Goal: Navigation & Orientation: Find specific page/section

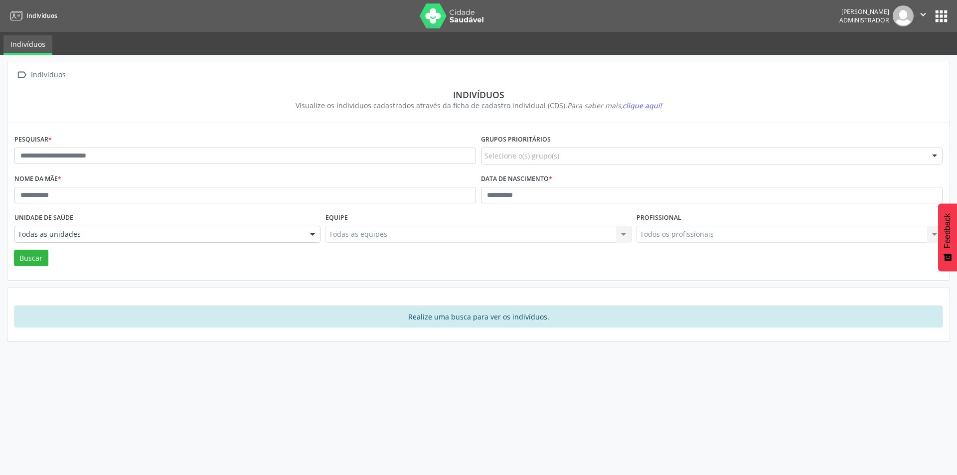
click at [944, 18] on button "apps" at bounding box center [941, 15] width 17 height 17
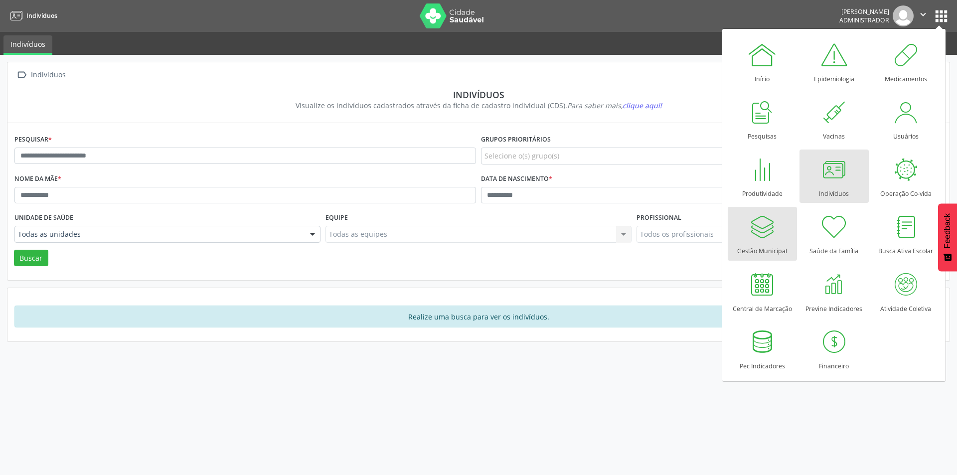
click at [760, 240] on div at bounding box center [762, 227] width 30 height 30
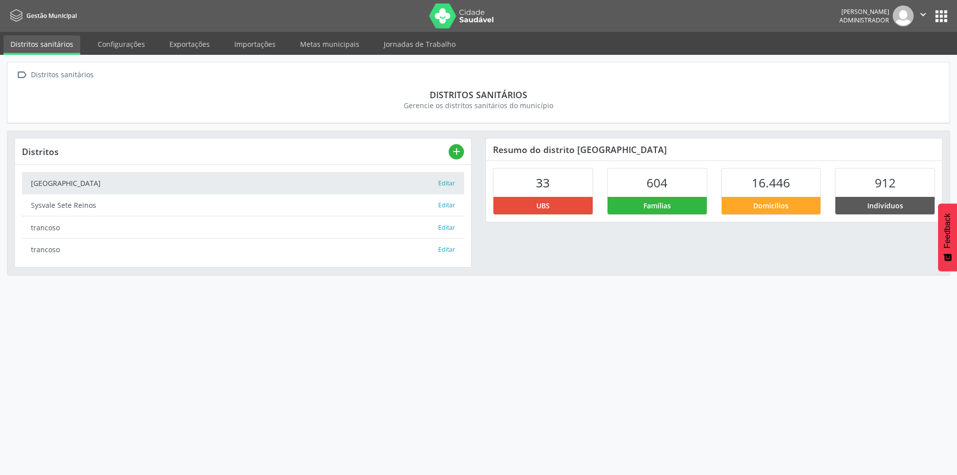
click at [922, 18] on icon "" at bounding box center [923, 14] width 11 height 11
click at [952, 17] on nav "Gestão Municipal [PERSON_NAME] Administrador  Configurações Sair apps" at bounding box center [478, 16] width 957 height 32
click at [937, 16] on button "apps" at bounding box center [941, 15] width 17 height 17
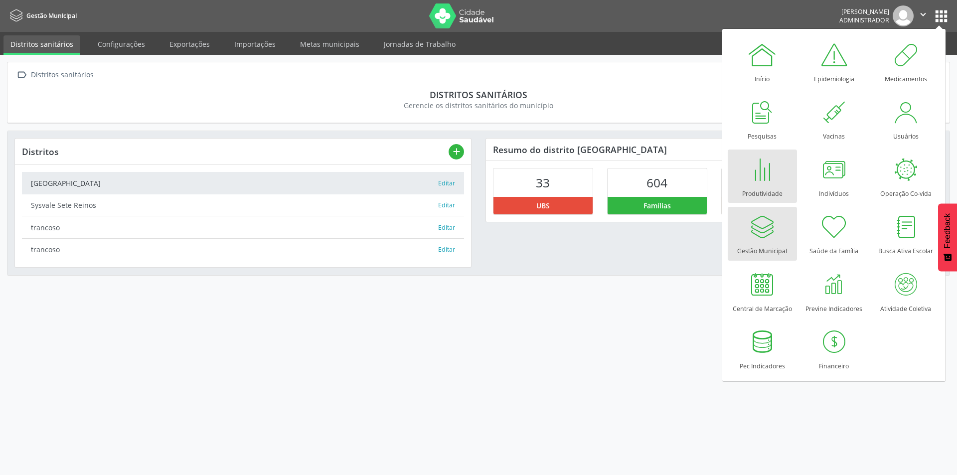
click at [776, 169] on div at bounding box center [762, 170] width 30 height 30
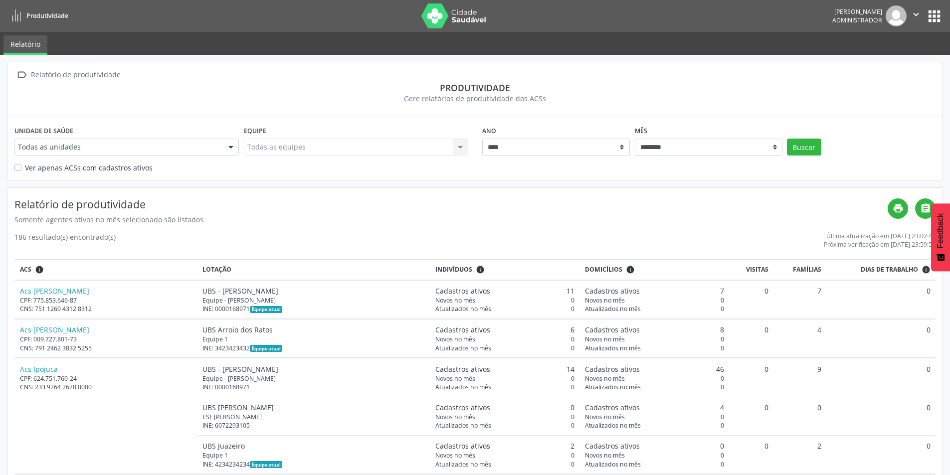
click at [939, 16] on button "apps" at bounding box center [933, 15] width 17 height 17
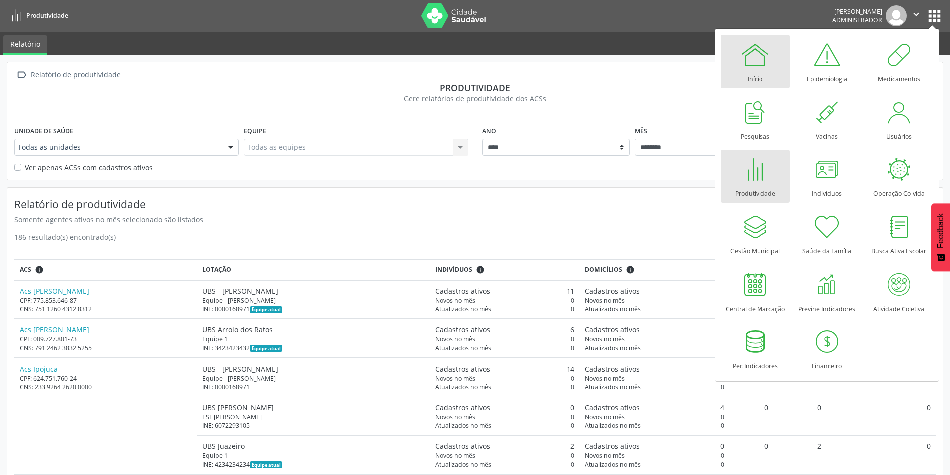
click at [754, 58] on div at bounding box center [755, 55] width 30 height 30
